Goal: Task Accomplishment & Management: Manage account settings

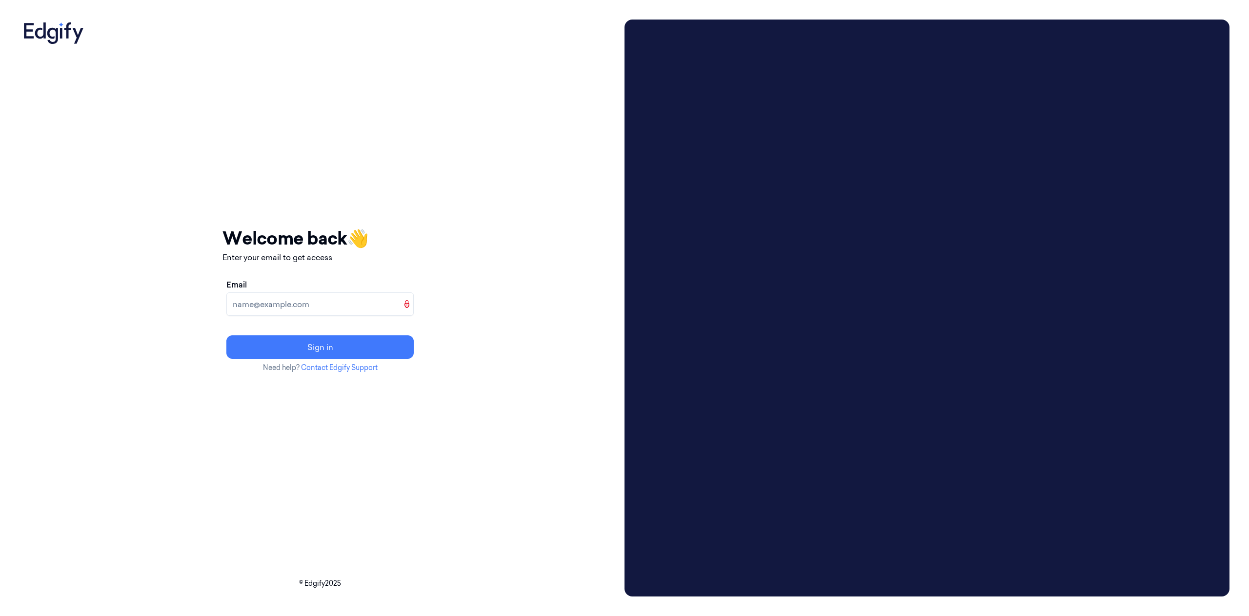
click at [344, 302] on input "Email" at bounding box center [319, 303] width 187 height 23
type input "ciarank@edgify.ai"
click at [226, 335] on button "Sign in" at bounding box center [319, 346] width 187 height 23
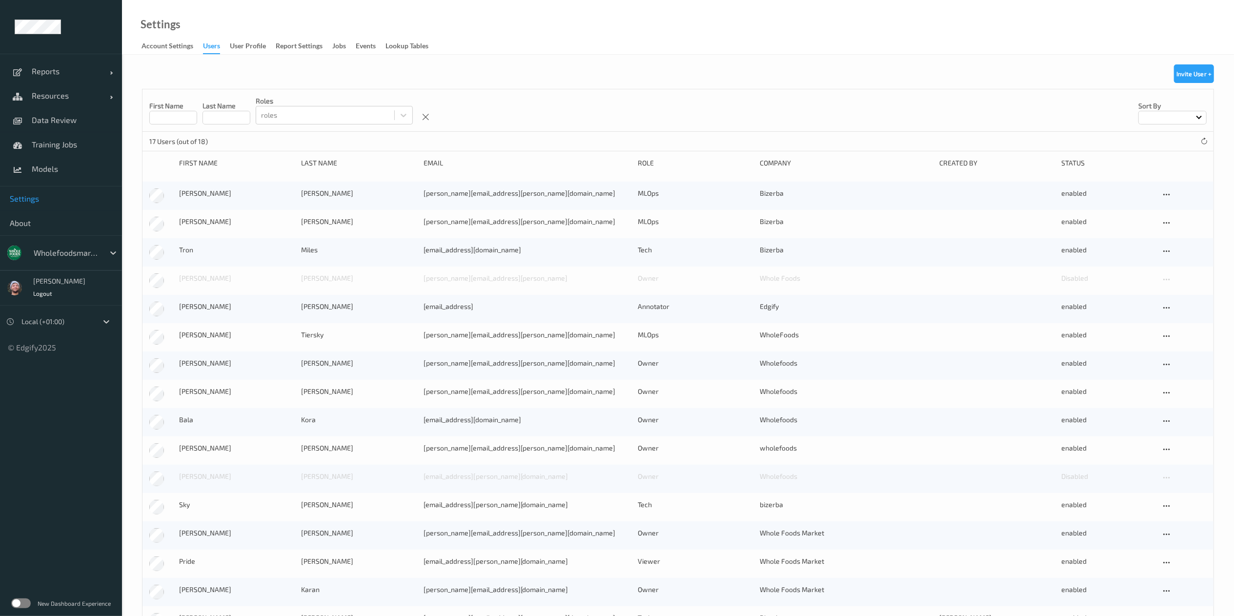
click at [79, 249] on div at bounding box center [67, 253] width 66 height 12
type input "shufer"
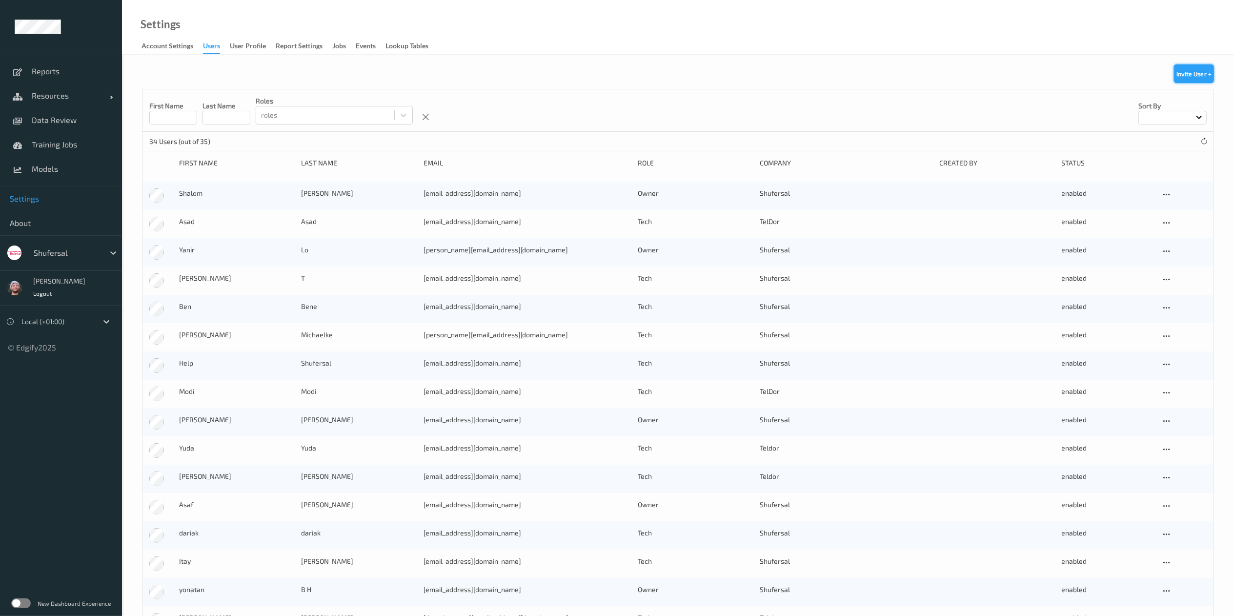
click at [1195, 74] on button "Invite User +" at bounding box center [1194, 73] width 40 height 19
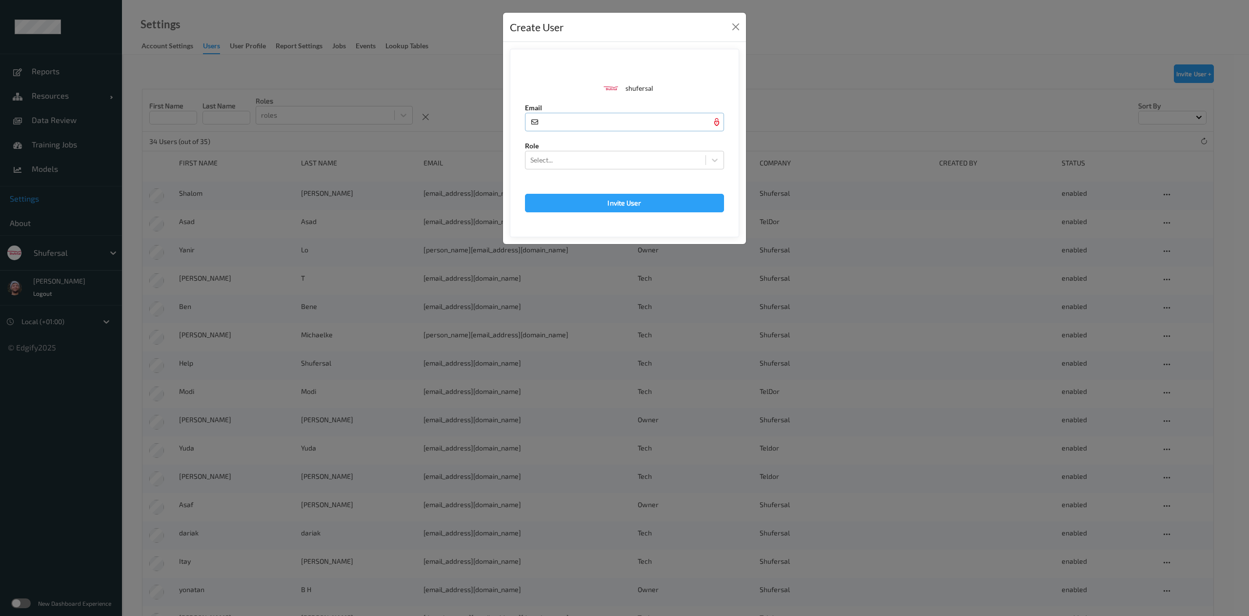
click at [657, 120] on input "text" at bounding box center [624, 122] width 199 height 19
paste input "shanya@edgify.ai"
type input "shanya@edgify.ai"
click at [621, 154] on div "Select..." at bounding box center [615, 160] width 180 height 16
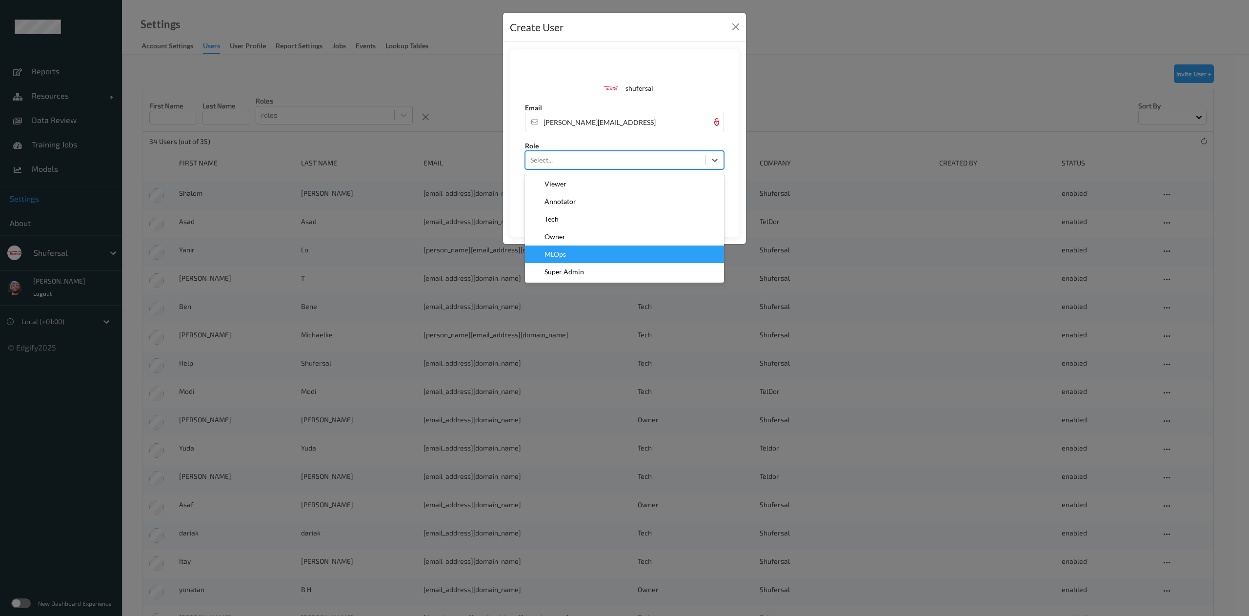
click at [597, 250] on div "MLOps" at bounding box center [624, 254] width 187 height 10
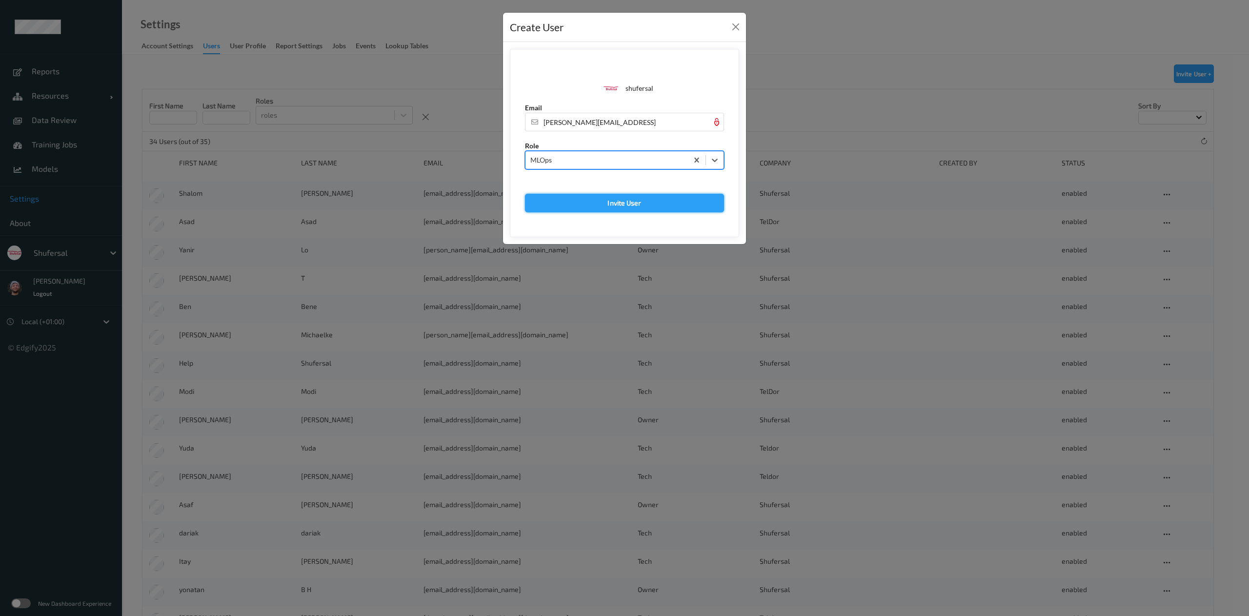
click at [650, 207] on button "Invite User" at bounding box center [624, 203] width 199 height 19
